Goal: Task Accomplishment & Management: Use online tool/utility

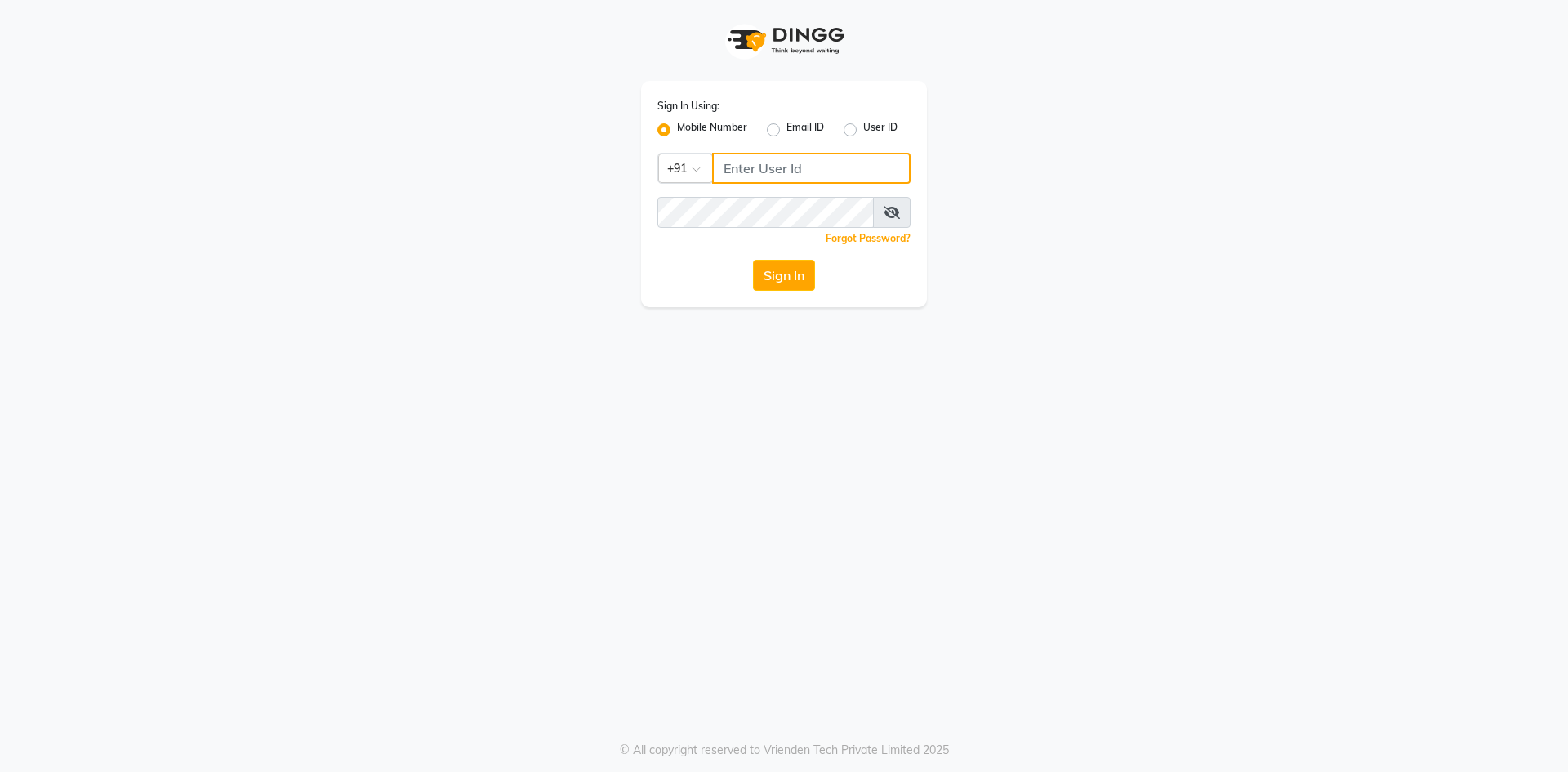
click at [799, 161] on input "Username" at bounding box center [811, 168] width 198 height 31
type input "7571900707"
click at [753, 260] on button "Sign In" at bounding box center [784, 275] width 62 height 31
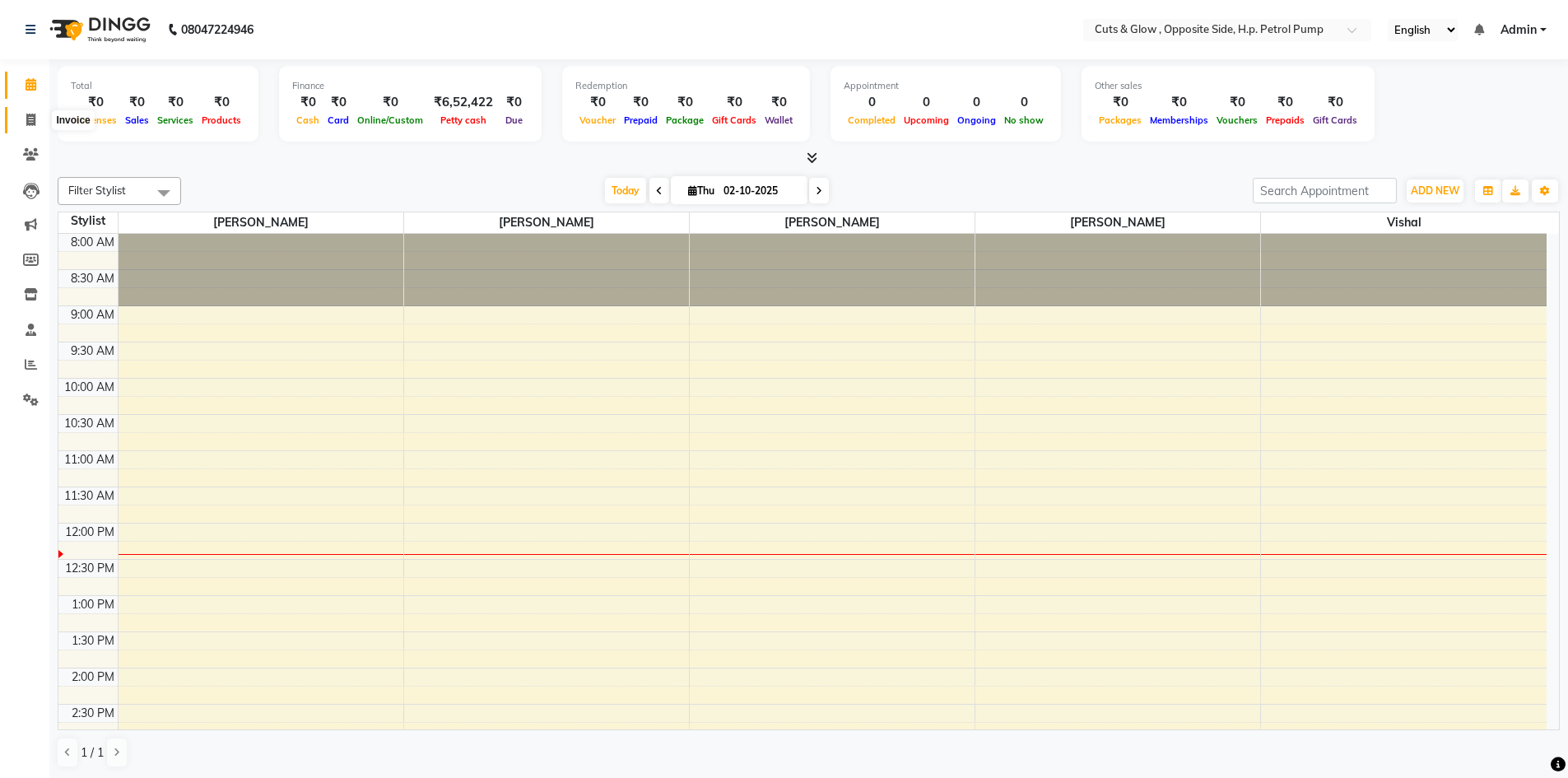
click at [31, 116] on icon at bounding box center [31, 119] width 9 height 12
select select "service"
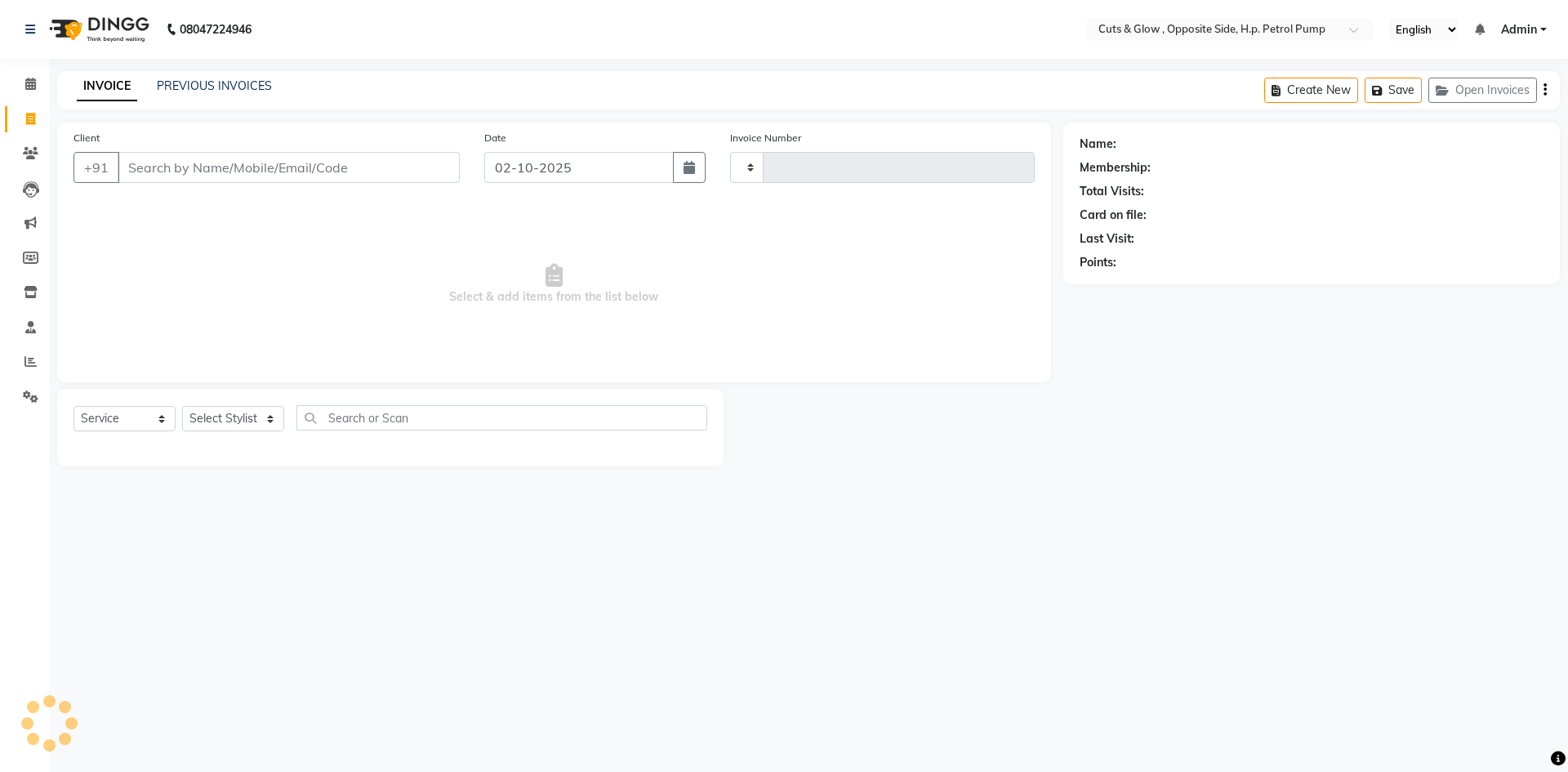
type input "0957"
select select "6633"
click at [205, 163] on input "Client" at bounding box center [288, 167] width 342 height 31
type input "9415313756"
click at [425, 169] on span "Add Client" at bounding box center [417, 168] width 64 height 17
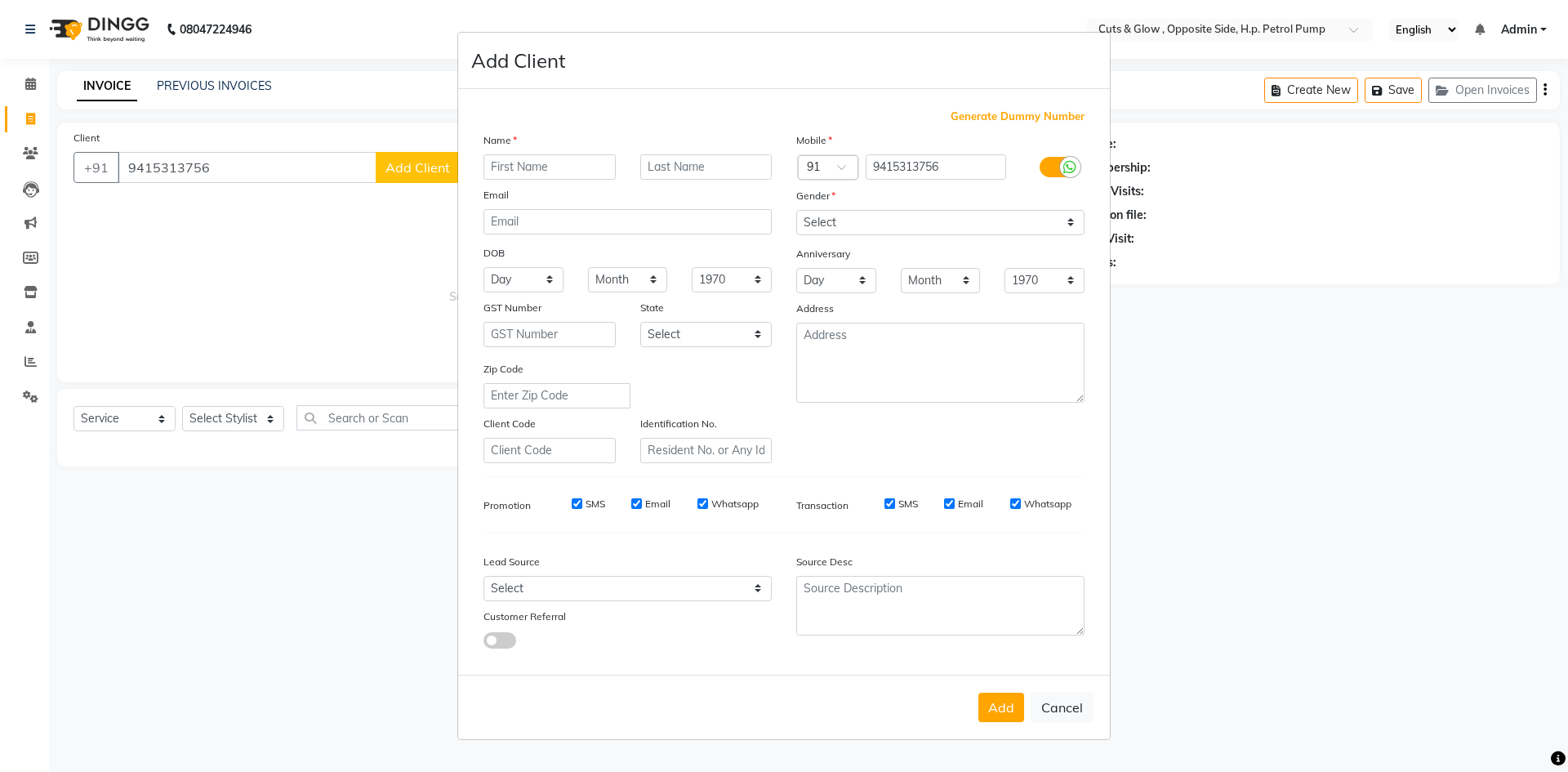
click at [537, 165] on input "text" at bounding box center [550, 168] width 132 height 26
type input "A"
type input "Atul"
type input "[PERSON_NAME]"
drag, startPoint x: 956, startPoint y: 213, endPoint x: 958, endPoint y: 234, distance: 21.1
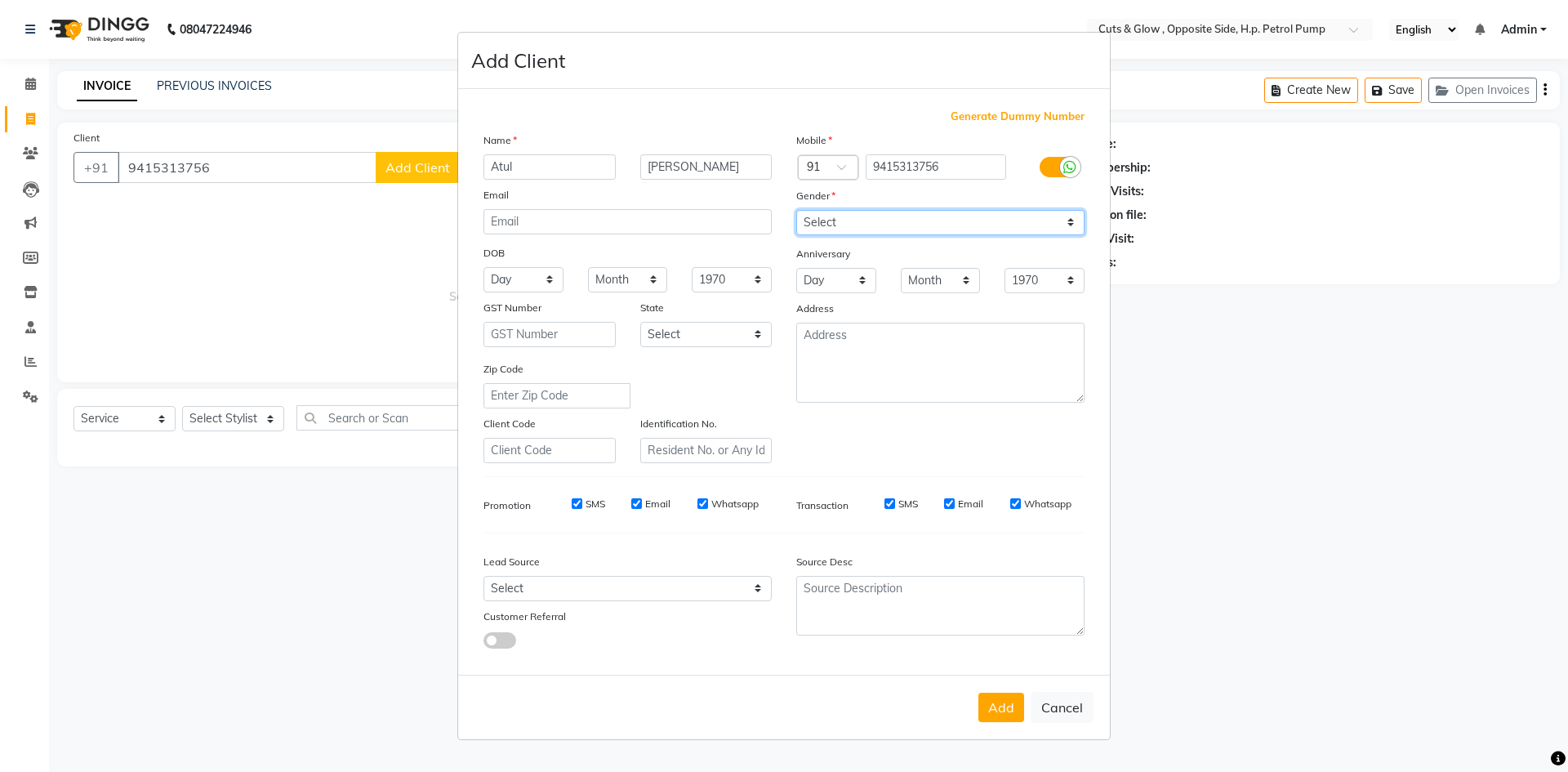
click at [956, 213] on select "Select [DEMOGRAPHIC_DATA] [DEMOGRAPHIC_DATA] Other Prefer Not To Say" at bounding box center [940, 223] width 289 height 26
select select "[DEMOGRAPHIC_DATA]"
click at [796, 210] on select "Select [DEMOGRAPHIC_DATA] [DEMOGRAPHIC_DATA] Other Prefer Not To Say" at bounding box center [940, 223] width 289 height 26
click at [1000, 702] on button "Add" at bounding box center [1001, 708] width 45 height 30
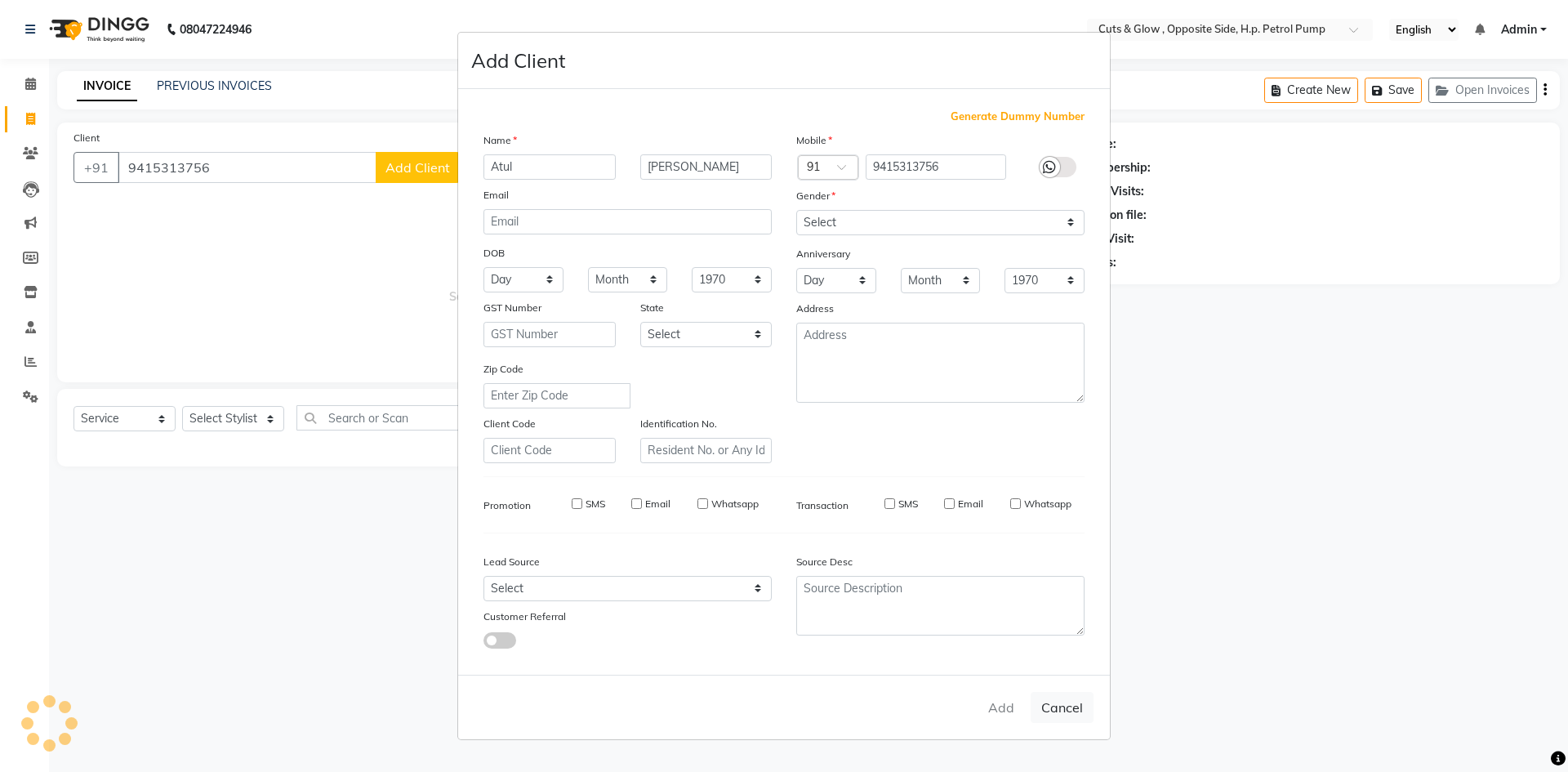
select select
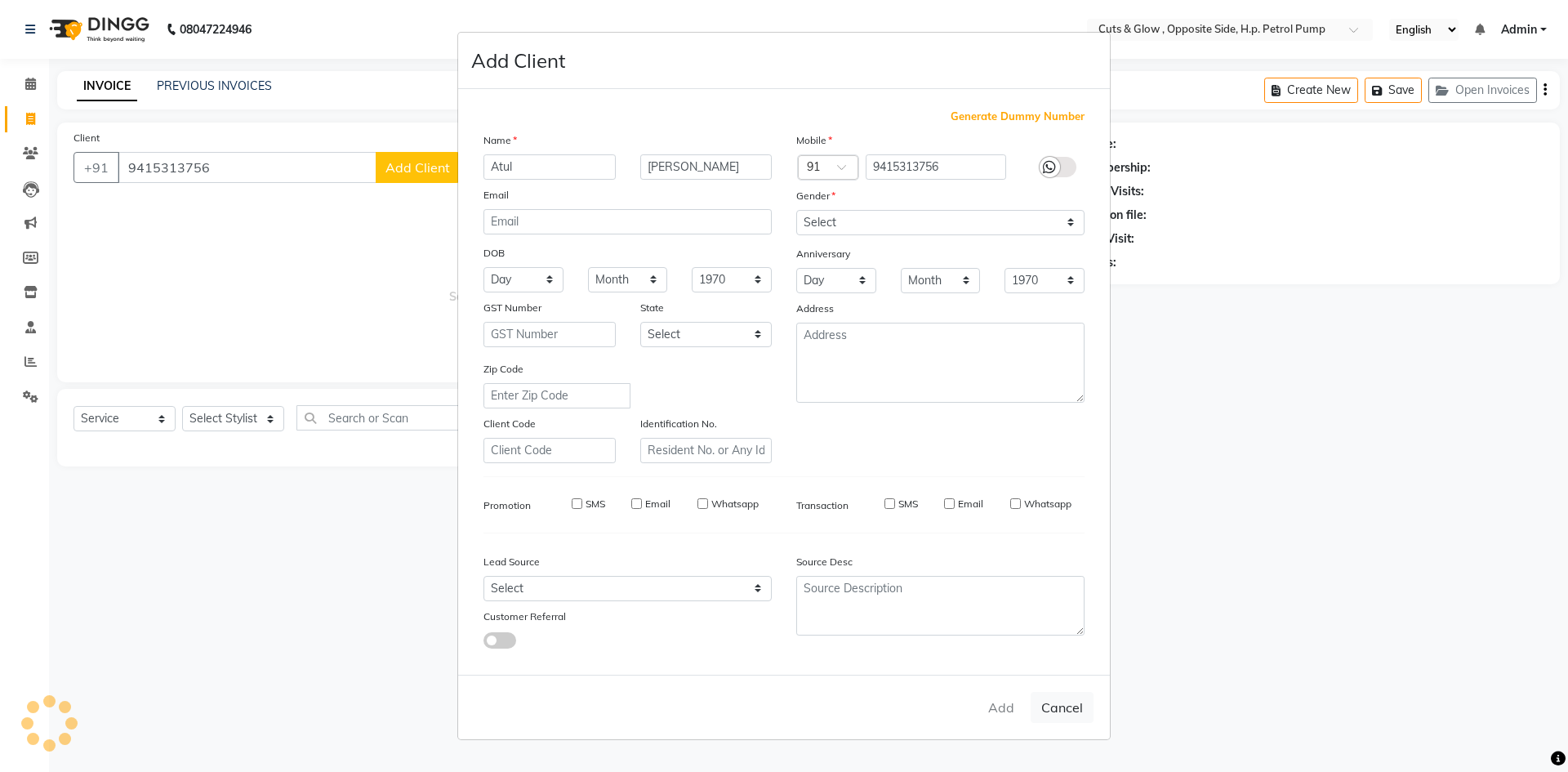
select select
checkbox input "false"
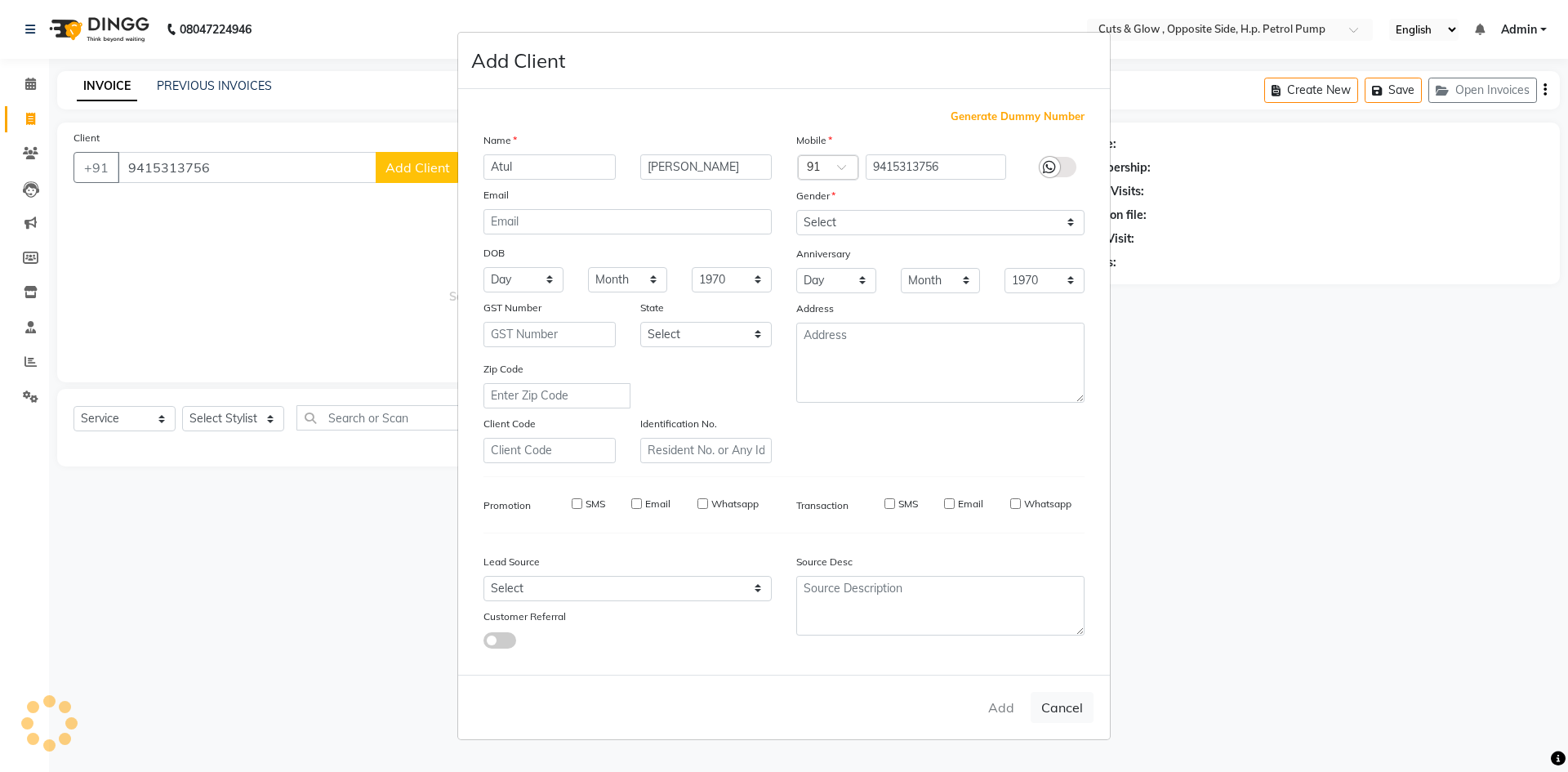
checkbox input "false"
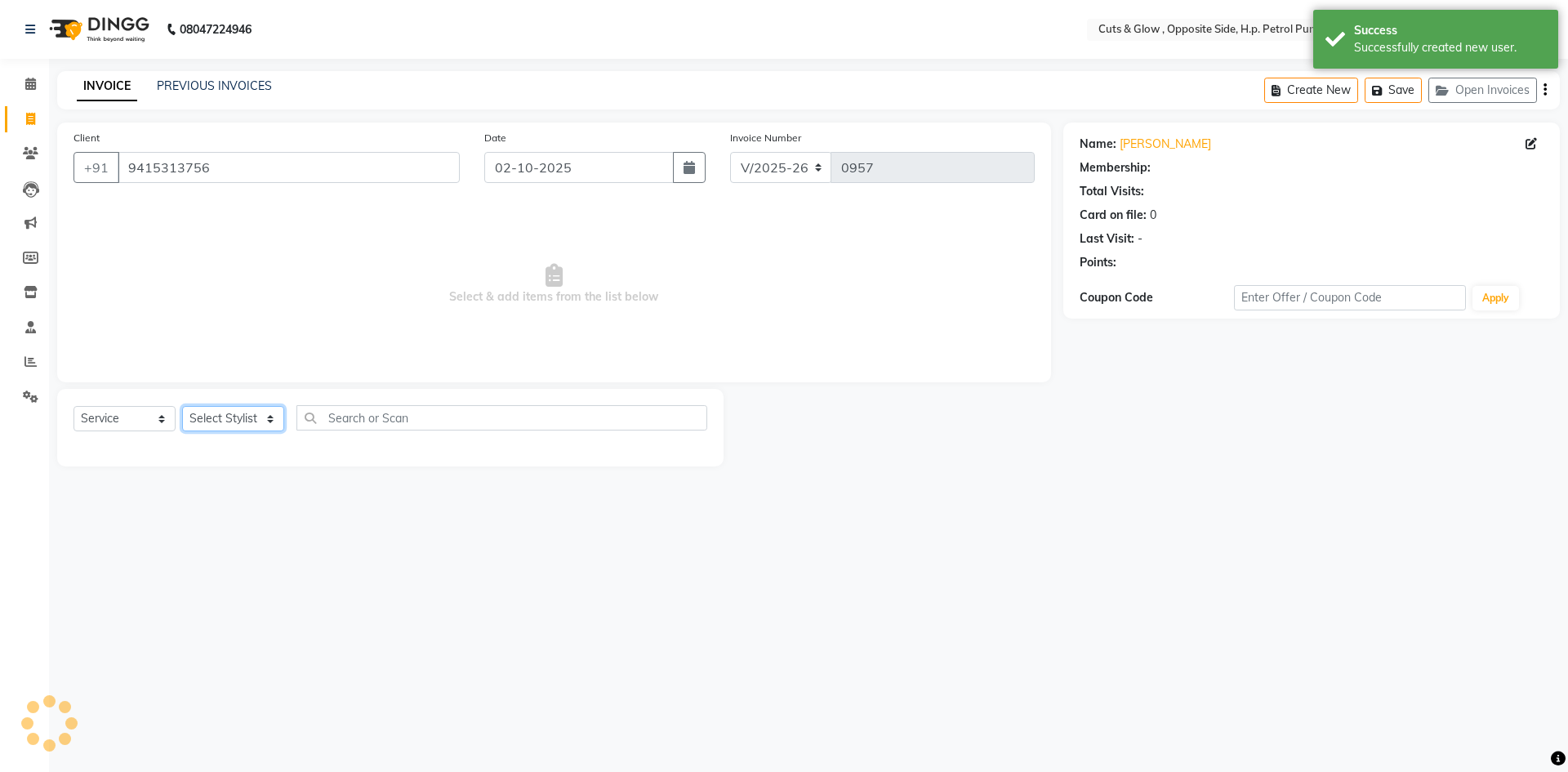
click at [247, 426] on select "Select Stylist [PERSON_NAME] [PERSON_NAME] [PERSON_NAME] [PERSON_NAME]" at bounding box center [234, 419] width 102 height 26
select select "52715"
click at [182, 406] on select "Select Stylist [PERSON_NAME] [PERSON_NAME] [PERSON_NAME] [PERSON_NAME]" at bounding box center [234, 419] width 102 height 26
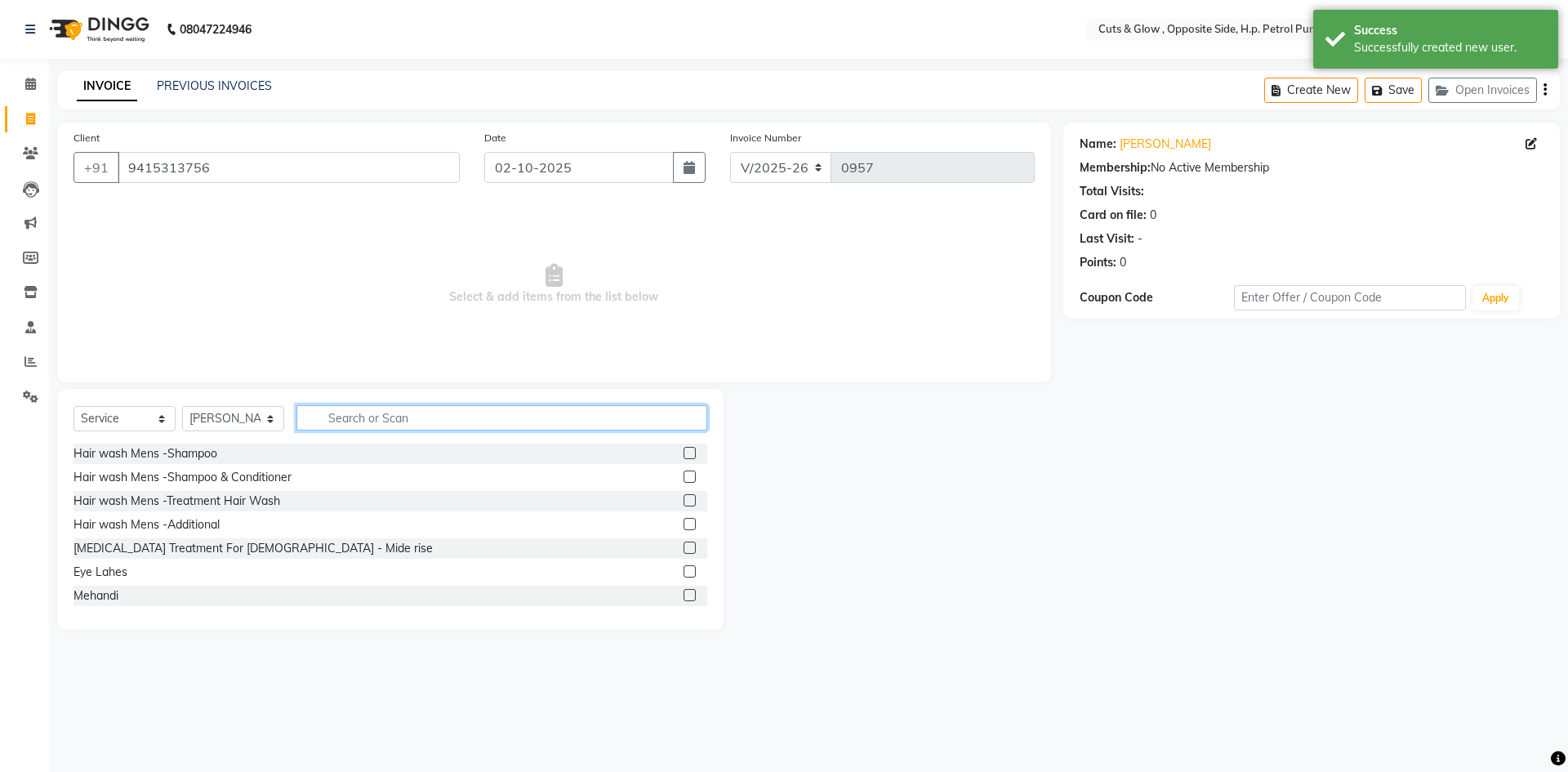
click at [381, 425] on input "text" at bounding box center [502, 418] width 411 height 26
type input "hair cut"
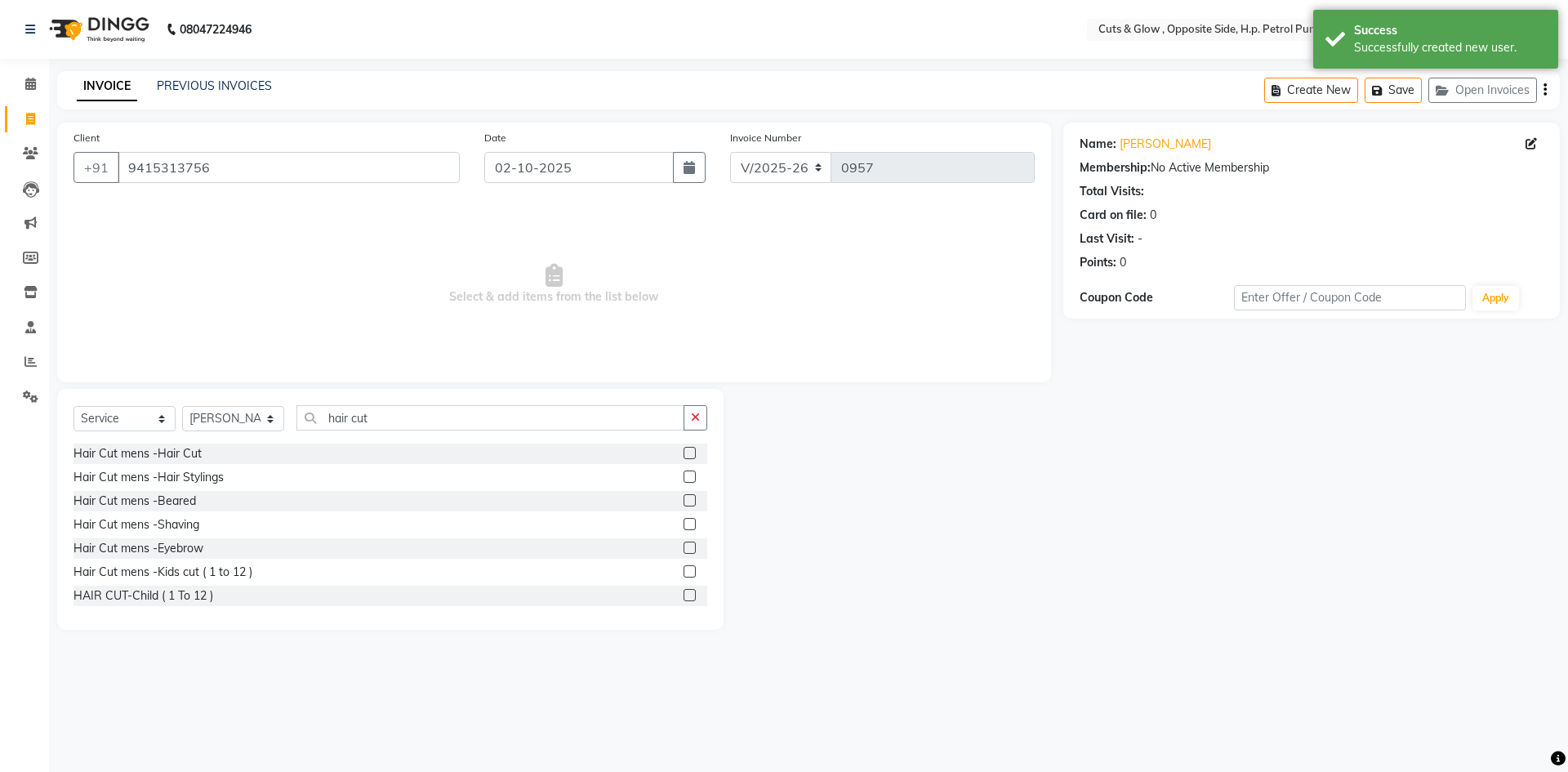
click at [684, 452] on label at bounding box center [690, 453] width 12 height 12
click at [684, 452] on input "checkbox" at bounding box center [689, 454] width 11 height 11
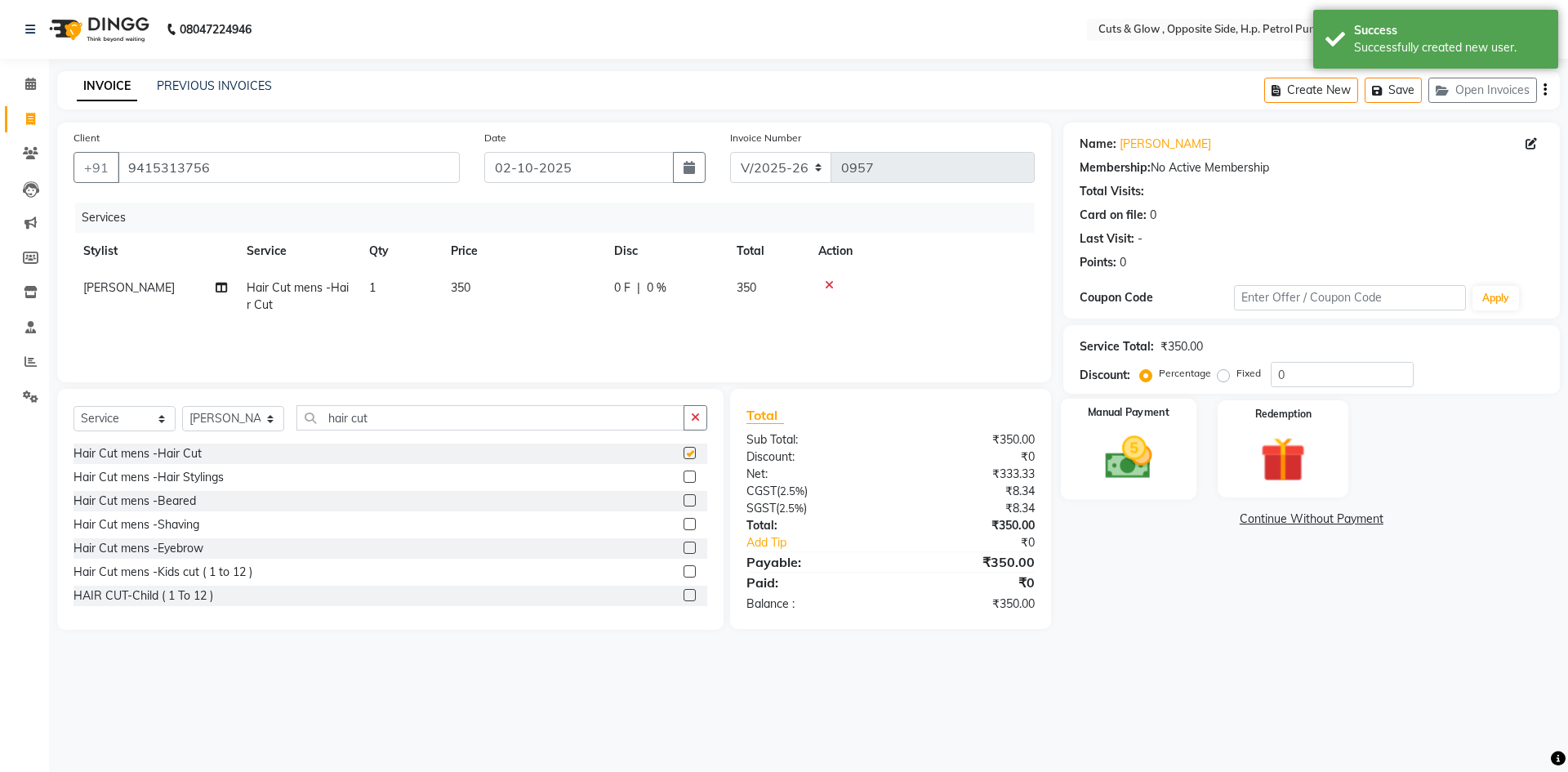
checkbox input "false"
click at [1178, 448] on div "Manual Payment" at bounding box center [1128, 449] width 136 height 101
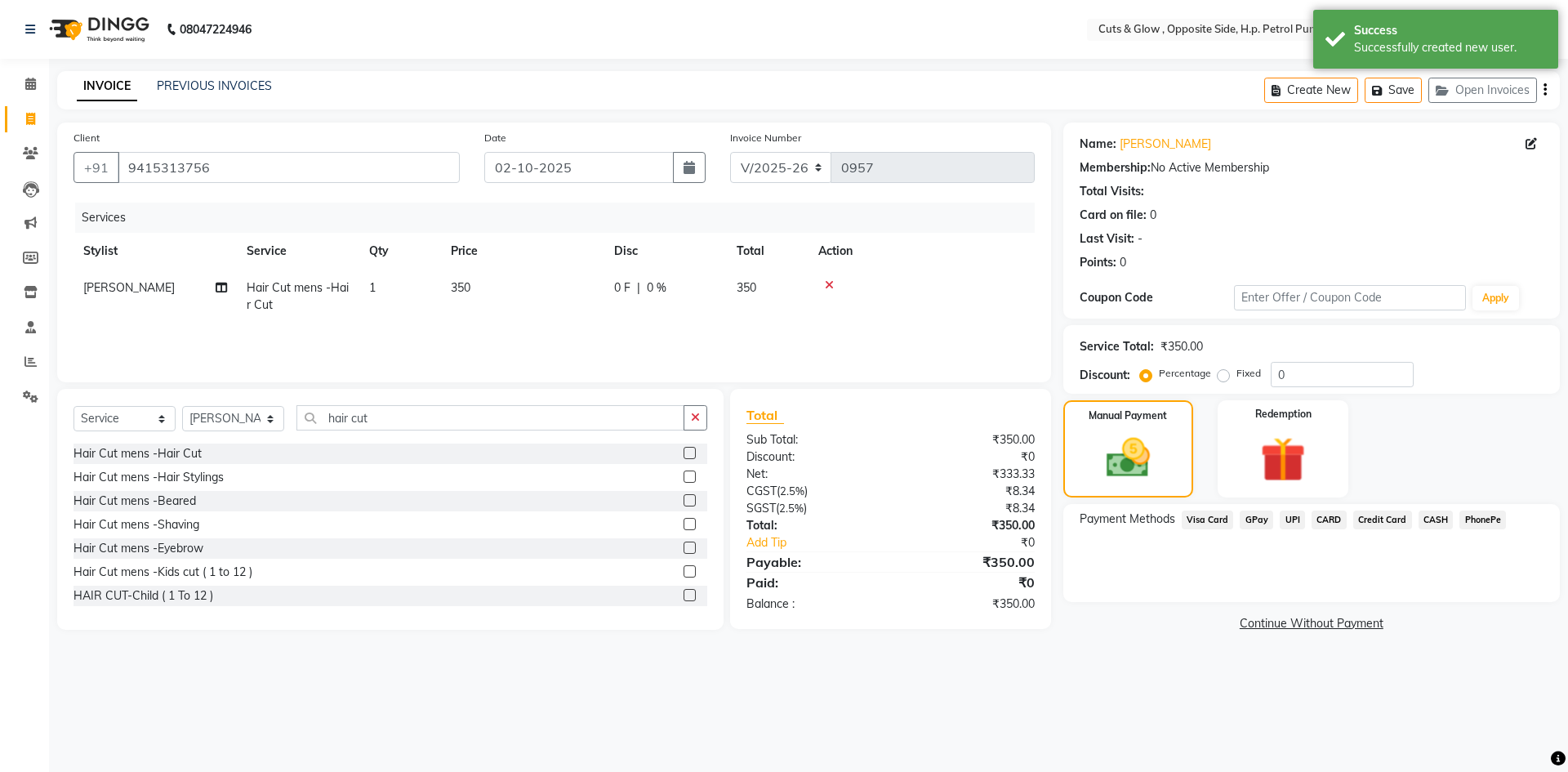
click at [1422, 513] on span "CASH" at bounding box center [1436, 520] width 35 height 19
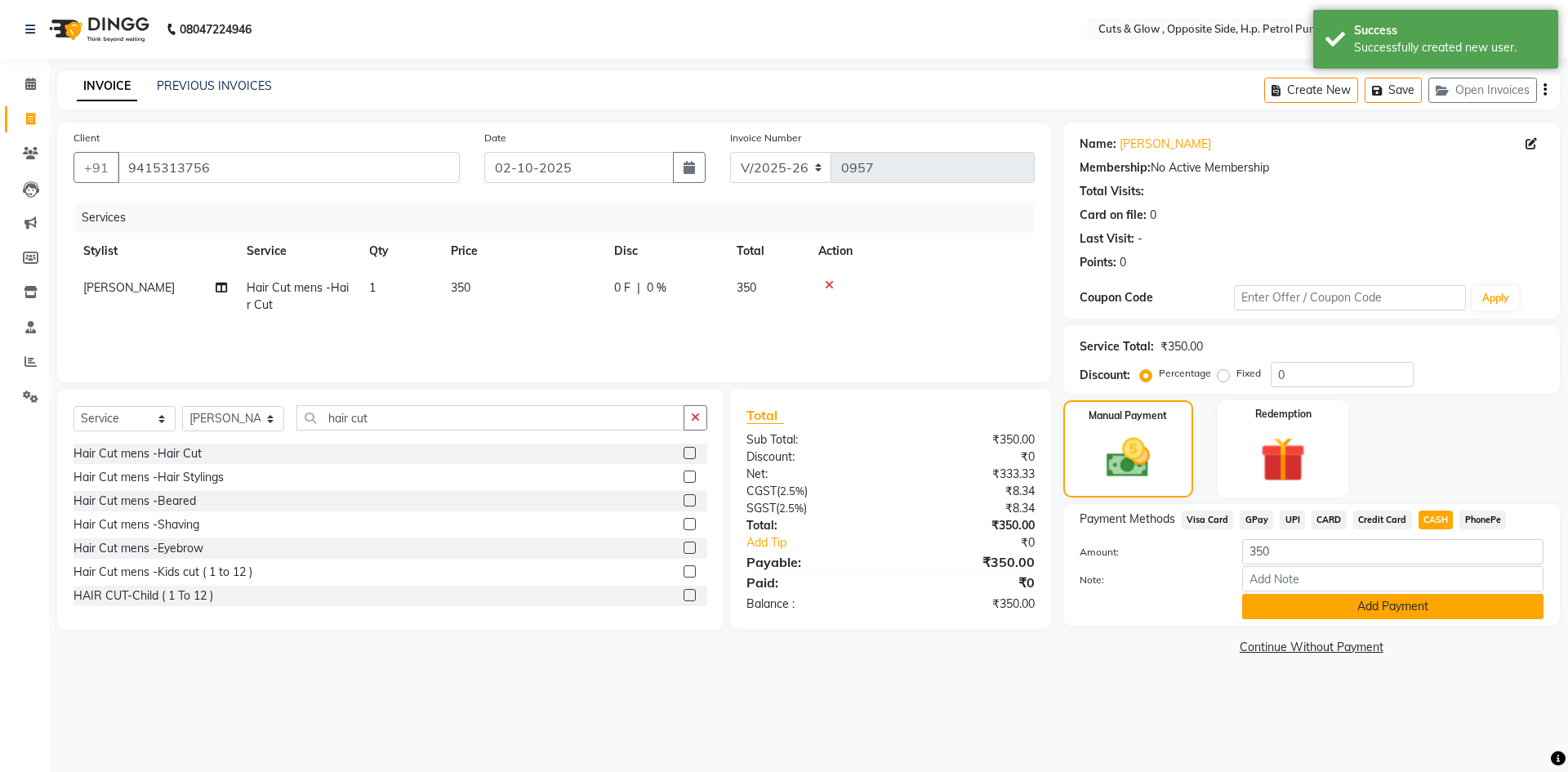
click at [1404, 608] on button "Add Payment" at bounding box center [1393, 606] width 302 height 26
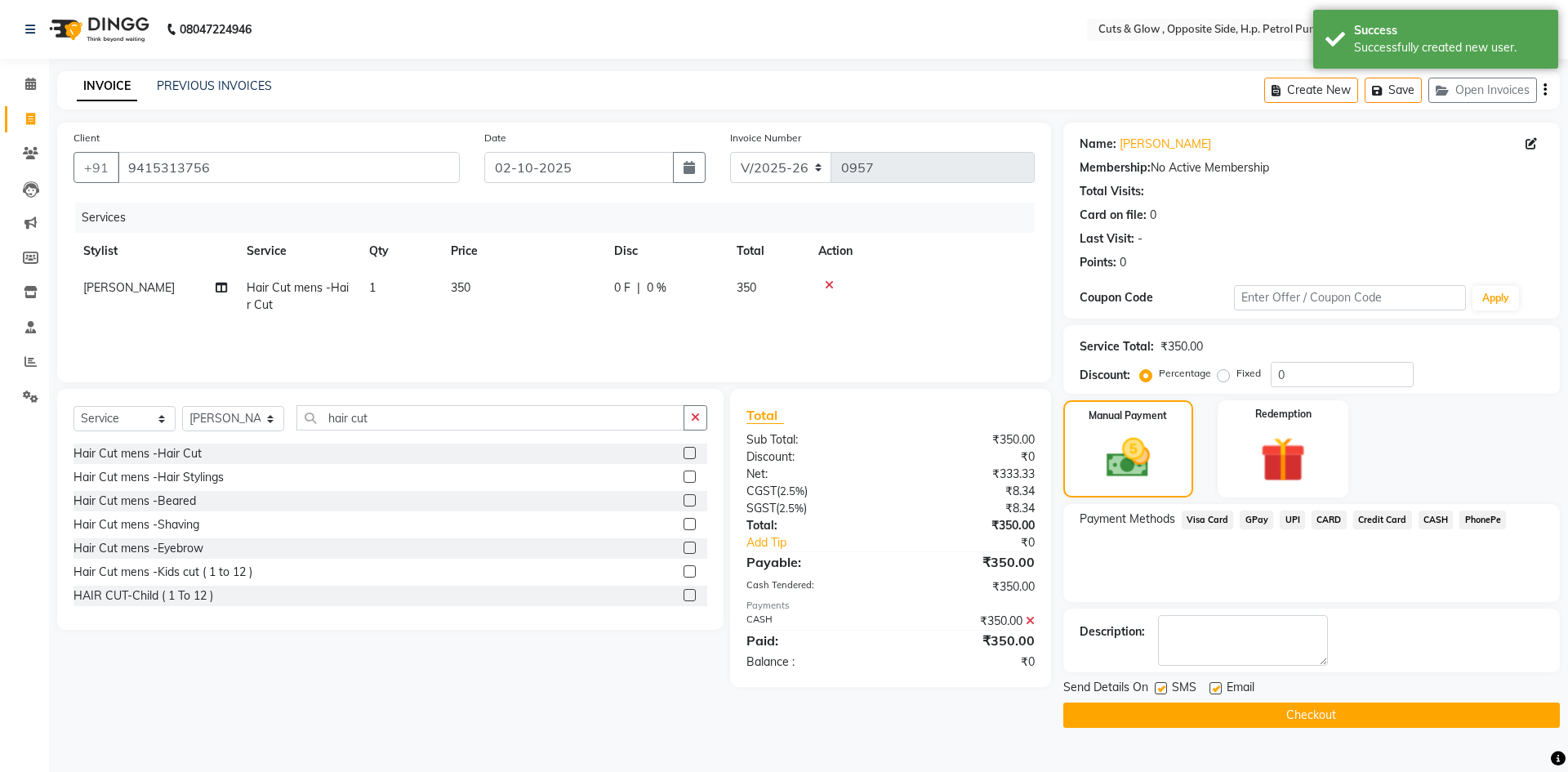
click at [1396, 705] on button "Checkout" at bounding box center [1312, 716] width 497 height 26
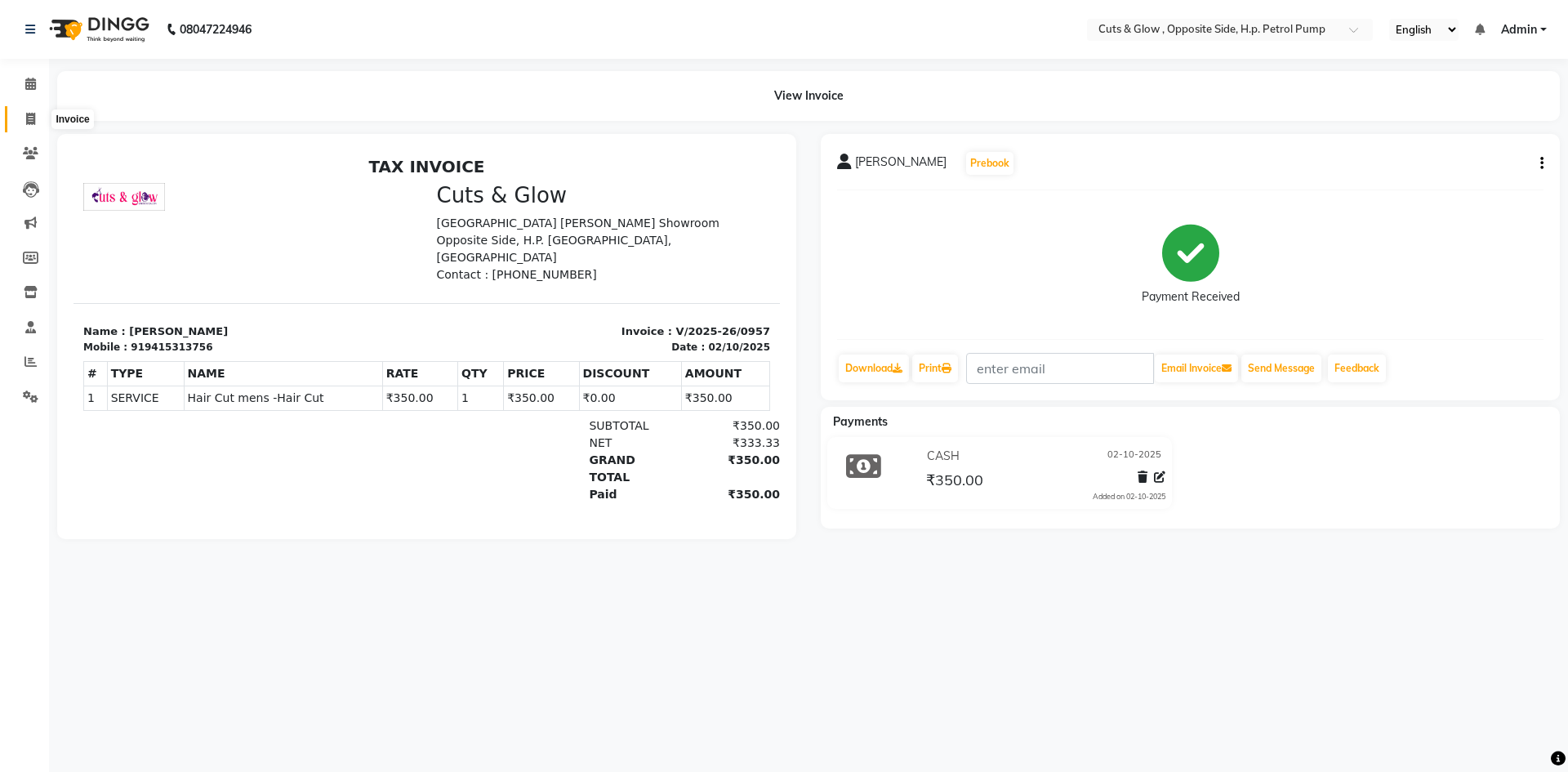
click at [31, 117] on icon at bounding box center [31, 118] width 9 height 12
select select "service"
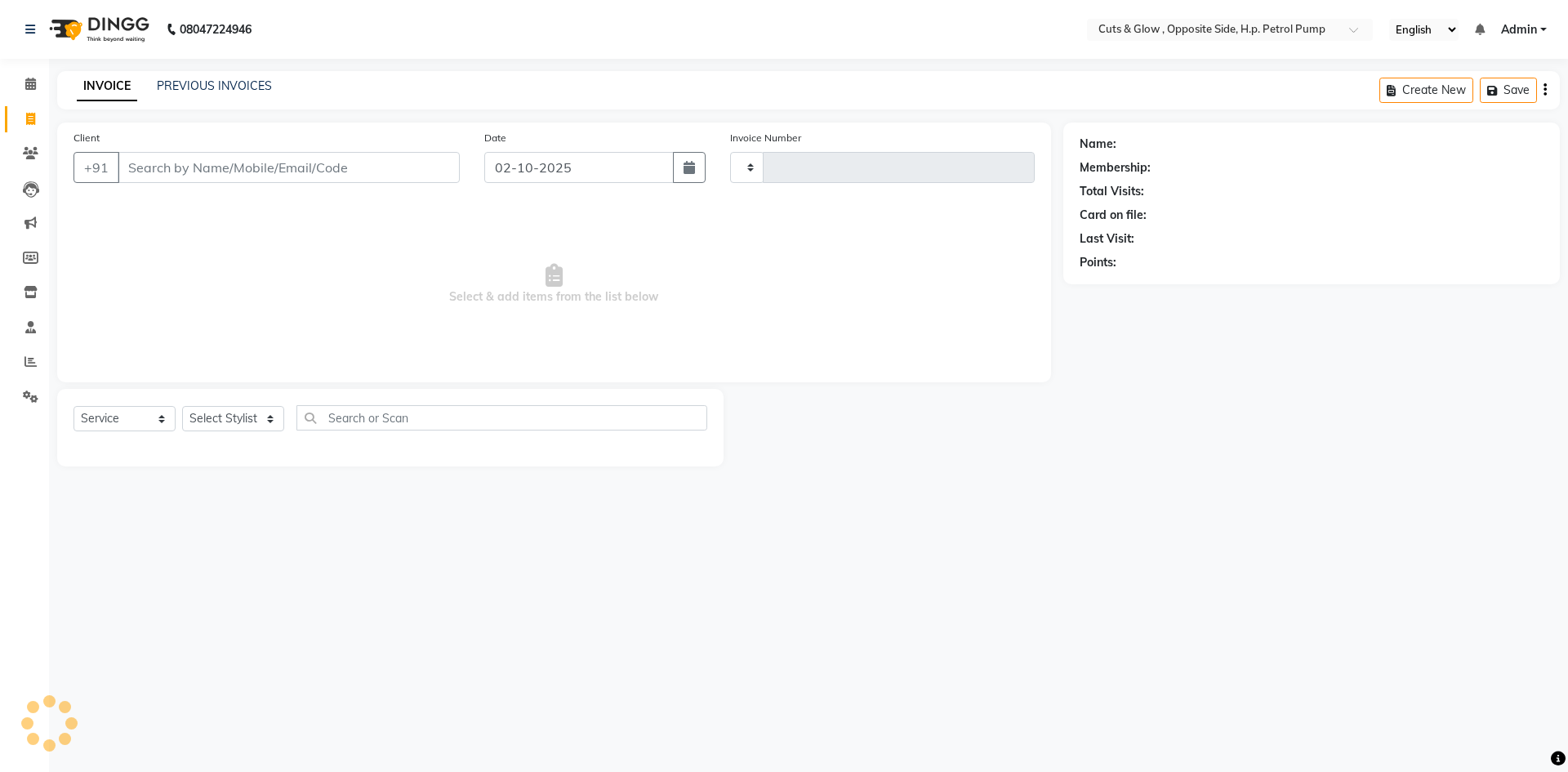
type input "0958"
select select "6633"
